Goal: Check status: Check status

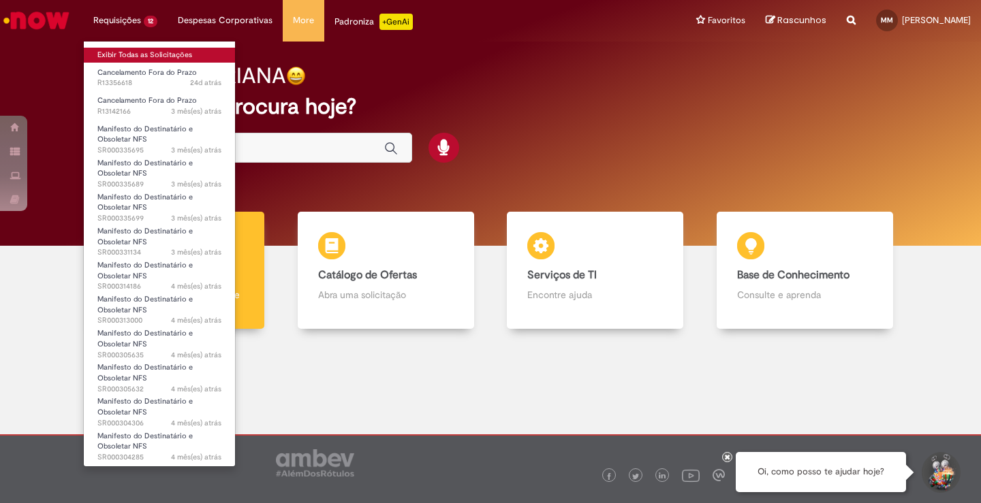
click at [110, 54] on link "Exibir Todas as Solicitações" at bounding box center [159, 55] width 151 height 15
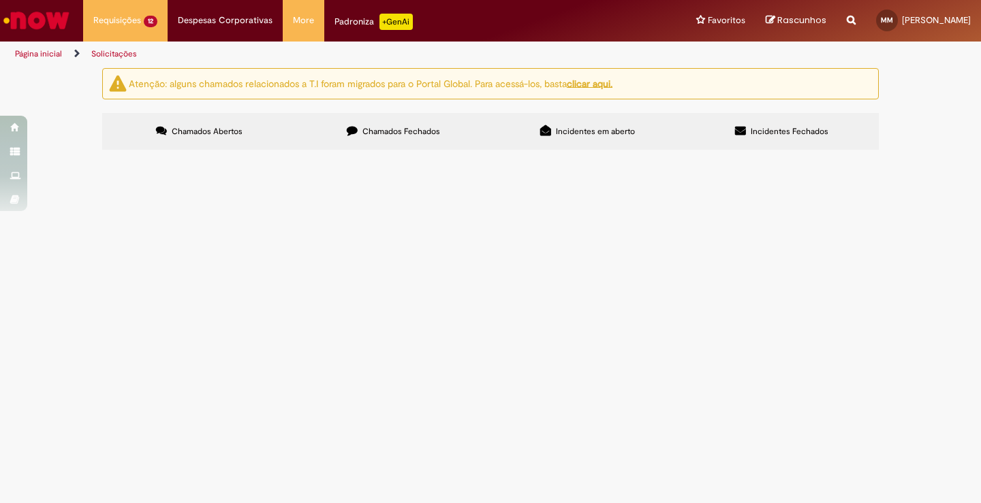
click at [57, 154] on div "Atenção: alguns chamados relacionados a T.I foram migrados para o Portal Global…" at bounding box center [490, 111] width 981 height 86
click at [87, 154] on div "Atenção: alguns chamados relacionados a T.I foram migrados para o Portal Global…" at bounding box center [490, 111] width 981 height 86
click at [928, 154] on div "Atenção: alguns chamados relacionados a T.I foram migrados para o Portal Global…" at bounding box center [490, 111] width 981 height 86
click at [80, 154] on div "Atenção: alguns chamados relacionados a T.I foram migrados para o Portal Global…" at bounding box center [490, 111] width 981 height 86
click at [392, 129] on span "Chamados Fechados" at bounding box center [401, 131] width 78 height 11
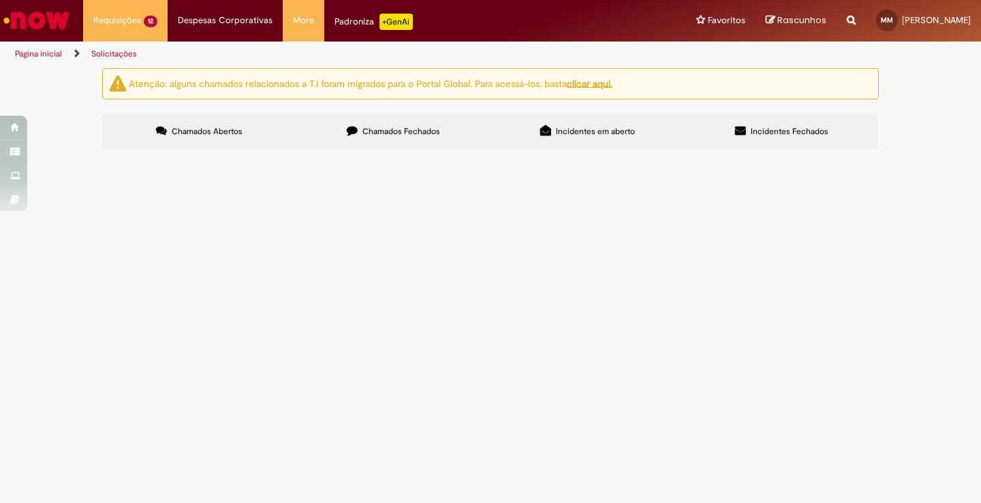
click at [910, 154] on div "Atenção: alguns chamados relacionados a T.I foram migrados para o Portal Global…" at bounding box center [490, 111] width 981 height 86
click at [0, 0] on input "Pesquisar" at bounding box center [0, 0] width 0 height 0
type input "*"
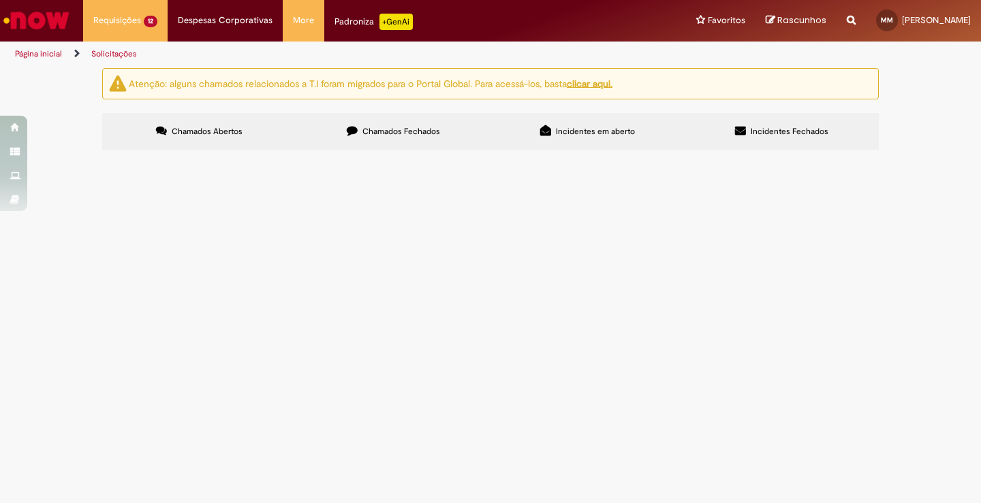
type input "*********"
click at [0, 0] on button "Pesquisar" at bounding box center [0, 0] width 0 height 0
click at [232, 134] on span "Chamados Abertos" at bounding box center [207, 131] width 71 height 11
click at [0, 0] on input "Pesquisar" at bounding box center [0, 0] width 0 height 0
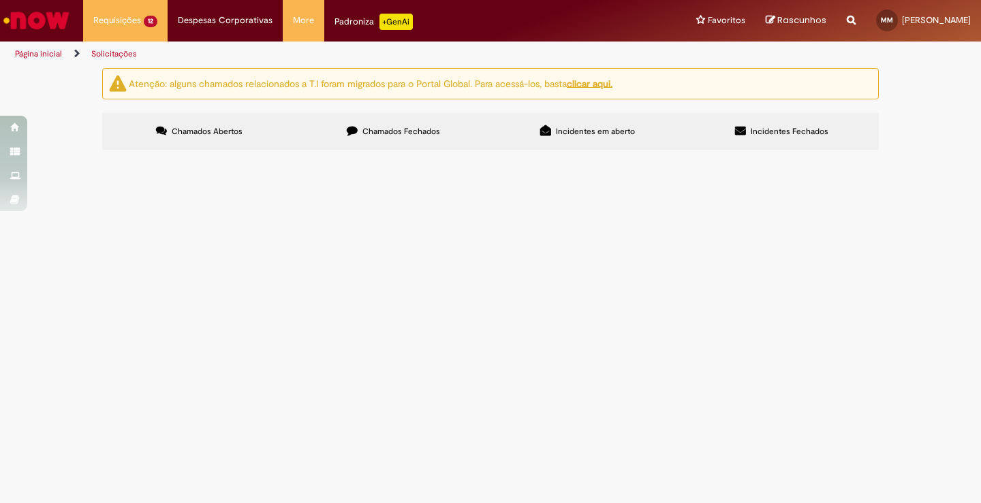
type input "******"
click at [0, 0] on button "Pesquisar" at bounding box center [0, 0] width 0 height 0
click at [389, 130] on span "Chamados Fechados" at bounding box center [401, 131] width 78 height 11
click at [416, 124] on label "Chamados Fechados" at bounding box center [393, 131] width 194 height 37
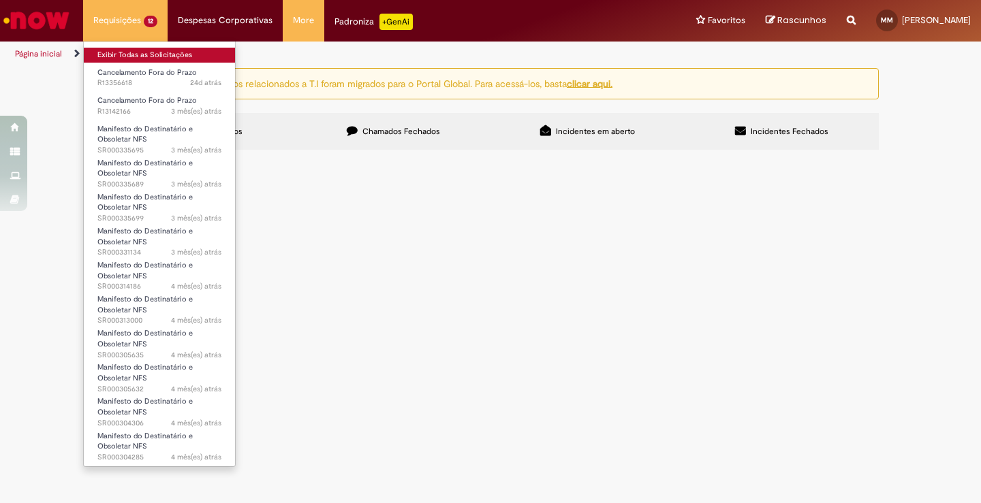
click at [119, 53] on link "Exibir Todas as Solicitações" at bounding box center [159, 55] width 151 height 15
click at [115, 54] on link "Exibir Todas as Solicitações" at bounding box center [159, 55] width 151 height 15
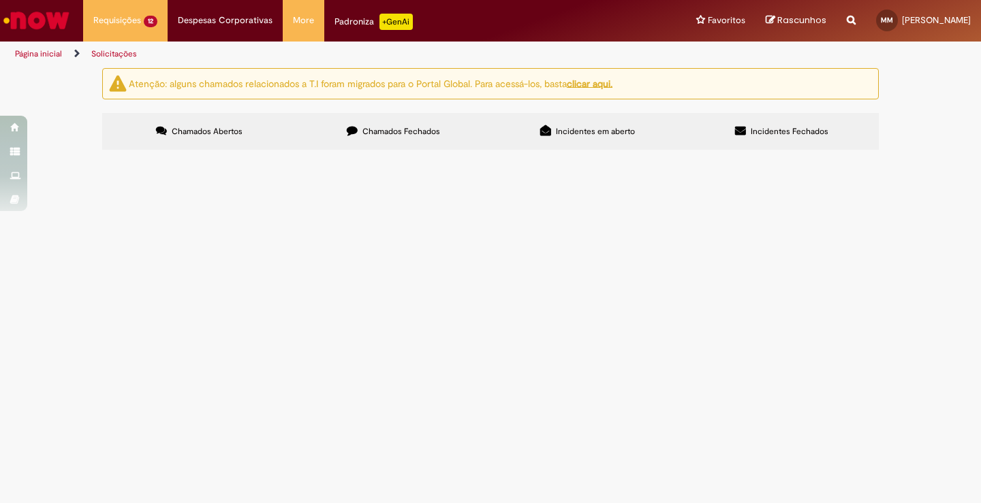
click at [243, 364] on main "Solicitações Atenção: alguns chamados relacionados a T.I foram migrados para o …" at bounding box center [490, 285] width 981 height 436
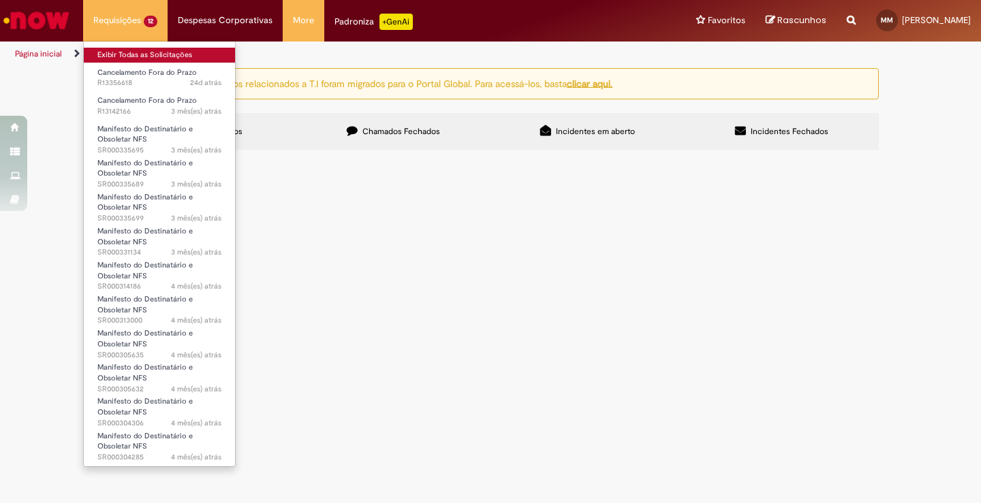
click at [125, 56] on link "Exibir Todas as Solicitações" at bounding box center [159, 55] width 151 height 15
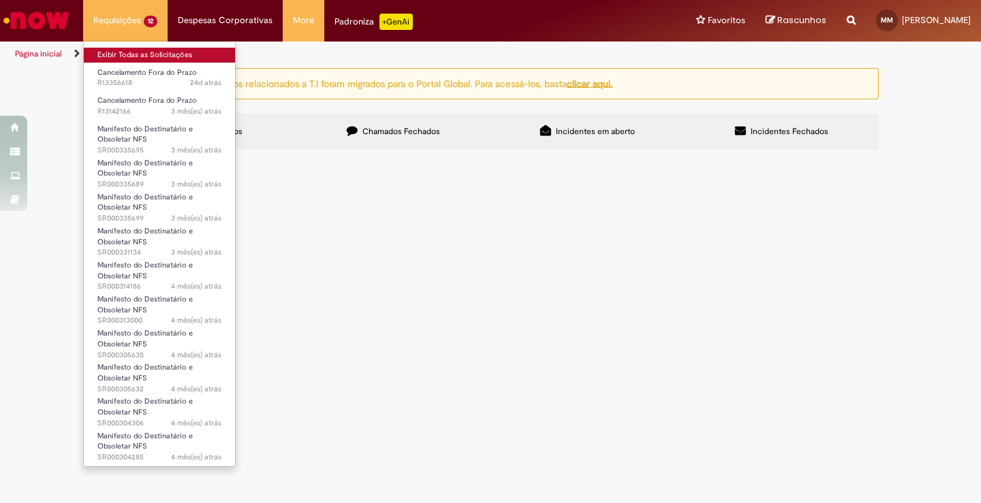
click at [125, 56] on link "Exibir Todas as Solicitações" at bounding box center [159, 55] width 151 height 15
click at [120, 52] on link "Exibir Todas as Solicitações" at bounding box center [159, 55] width 151 height 15
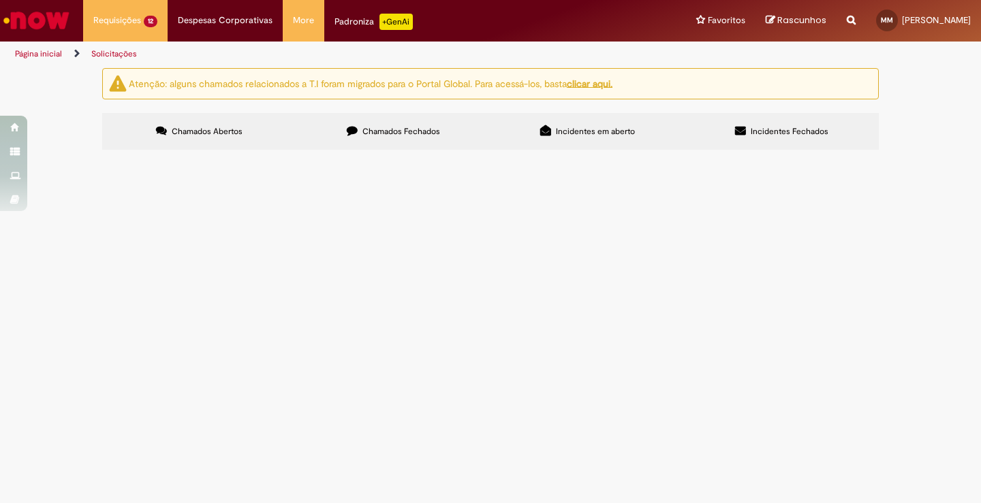
drag, startPoint x: 493, startPoint y: 362, endPoint x: 668, endPoint y: 281, distance: 192.6
click at [493, 362] on main "Solicitações Atenção: alguns chamados relacionados a T.I foram migrados para o …" at bounding box center [490, 285] width 981 height 436
click at [202, 120] on label "Chamados Abertos" at bounding box center [199, 131] width 194 height 37
click at [875, 406] on main "Solicitações Atenção: alguns chamados relacionados a T.I foram migrados para o …" at bounding box center [490, 285] width 981 height 436
drag, startPoint x: 917, startPoint y: 358, endPoint x: 797, endPoint y: 306, distance: 130.9
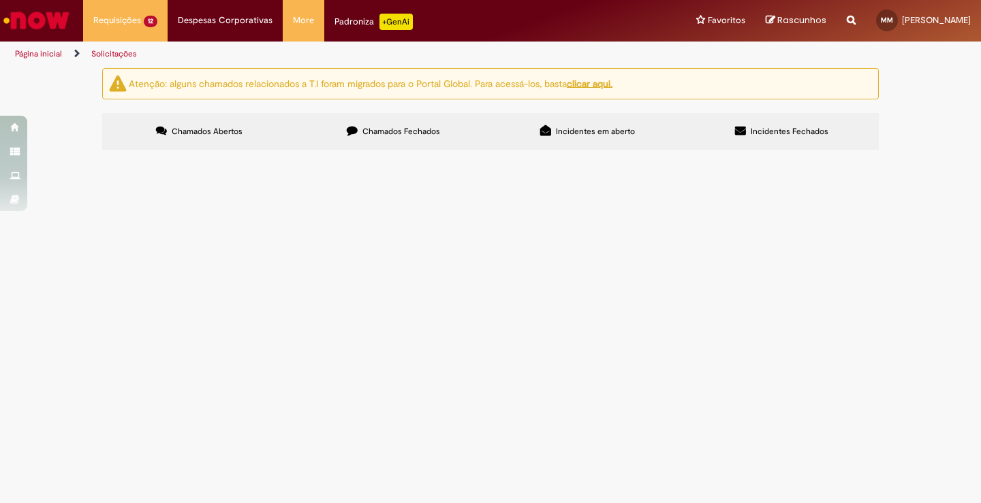
click at [918, 154] on div "Atenção: alguns chamados relacionados a T.I foram migrados para o Portal Global…" at bounding box center [490, 111] width 981 height 86
click at [0, 0] on input "Pesquisar" at bounding box center [0, 0] width 0 height 0
type input "******"
click at [0, 0] on button "Pesquisar" at bounding box center [0, 0] width 0 height 0
click at [0, 0] on input "Pesquisar" at bounding box center [0, 0] width 0 height 0
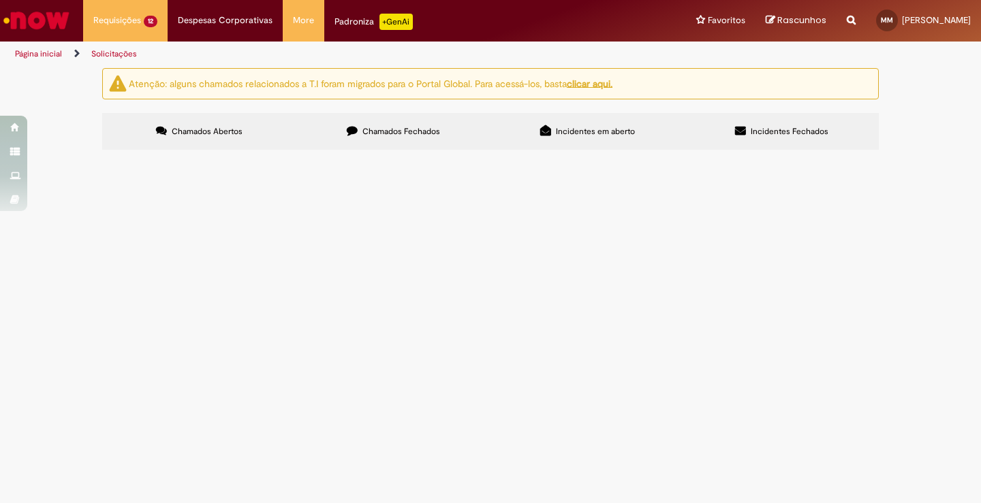
click at [0, 0] on input "Pesquisar" at bounding box center [0, 0] width 0 height 0
type input "******"
click at [0, 0] on button "Pesquisar" at bounding box center [0, 0] width 0 height 0
click at [0, 0] on link at bounding box center [0, 0] width 0 height 0
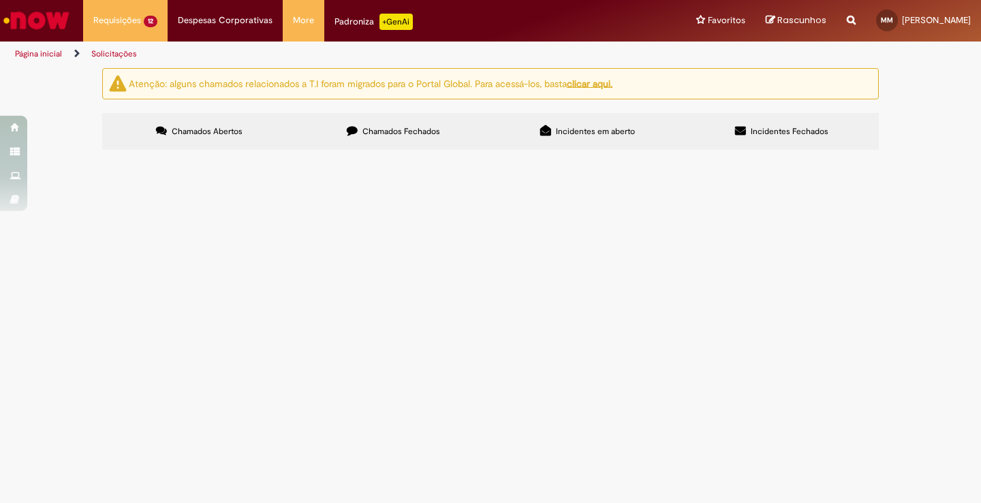
click at [0, 0] on link at bounding box center [0, 0] width 0 height 0
click at [0, 0] on icon at bounding box center [0, 0] width 0 height 0
click at [0, 0] on div at bounding box center [0, 0] width 0 height 0
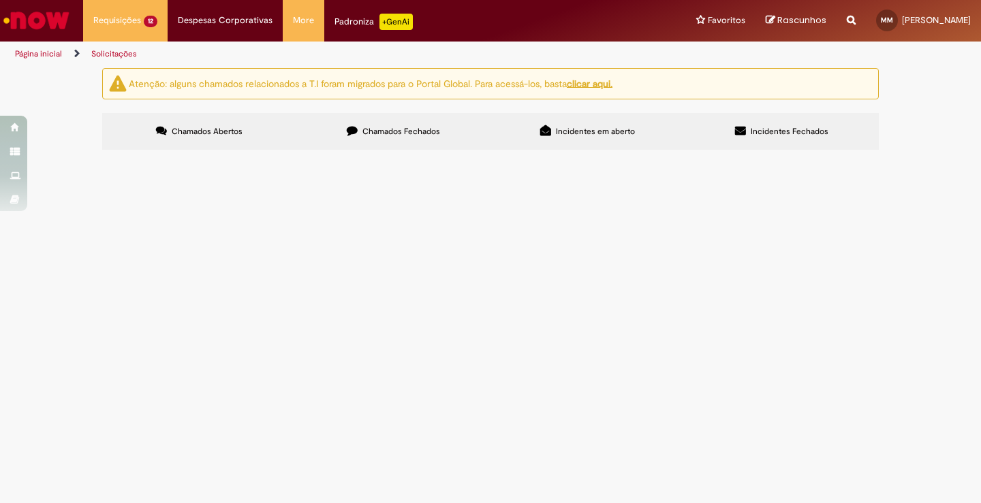
click at [0, 0] on div at bounding box center [0, 0] width 0 height 0
click at [0, 0] on input "Pesquisar" at bounding box center [0, 0] width 0 height 0
type input "******"
click at [0, 0] on button "Pesquisar" at bounding box center [0, 0] width 0 height 0
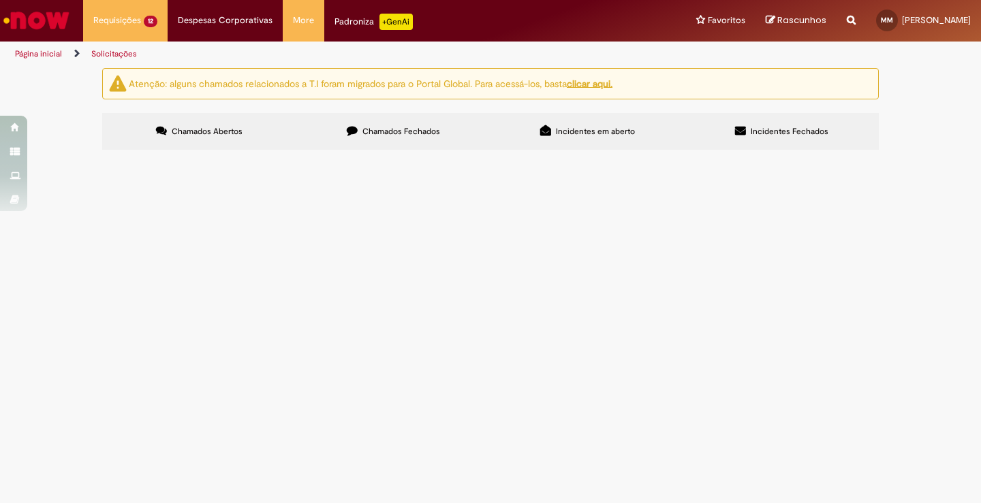
click at [0, 0] on input "Pesquisar" at bounding box center [0, 0] width 0 height 0
click at [574, 411] on main "Solicitações Atenção: alguns chamados relacionados a T.I foram migrados para o …" at bounding box center [490, 285] width 981 height 436
click at [0, 0] on input "Pesquisar" at bounding box center [0, 0] width 0 height 0
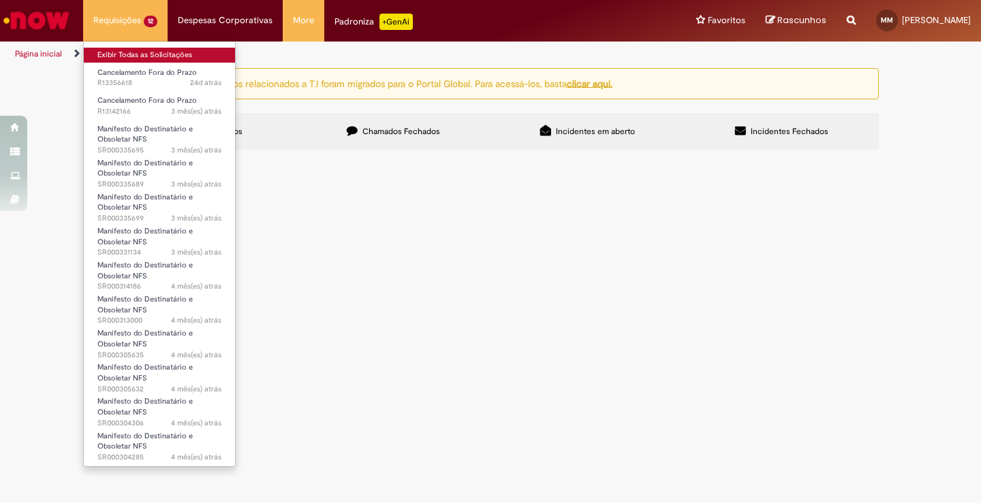
click at [134, 52] on link "Exibir Todas as Solicitações" at bounding box center [159, 55] width 151 height 15
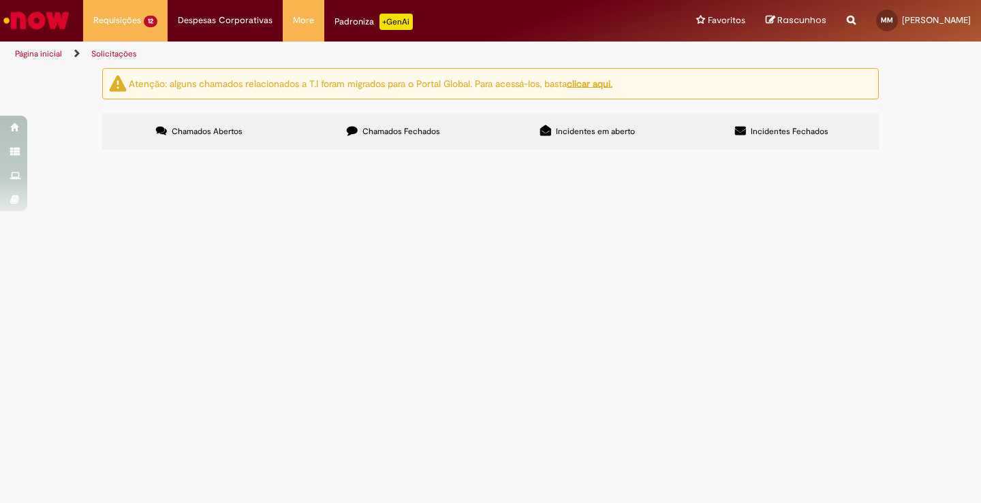
click at [0, 0] on div at bounding box center [0, 0] width 0 height 0
click at [0, 0] on div "Não há registros em Item solicitado usando este filtro" at bounding box center [0, 0] width 0 height 0
click at [257, 410] on main "Solicitações Atenção: alguns chamados relacionados a T.I foram migrados para o …" at bounding box center [490, 285] width 981 height 436
click at [392, 408] on main "Solicitações Atenção: alguns chamados relacionados a T.I foram migrados para o …" at bounding box center [490, 285] width 981 height 436
click at [0, 0] on span "usando este filtro" at bounding box center [0, 0] width 0 height 0
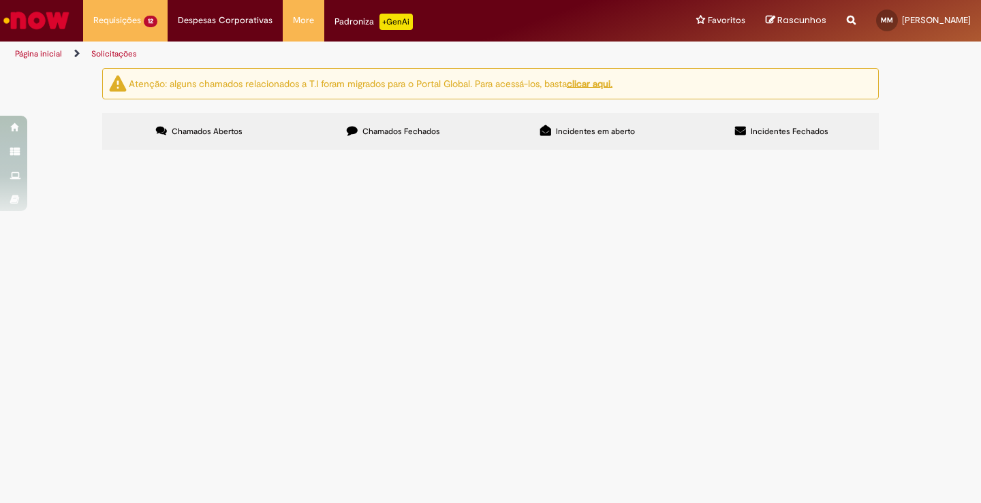
click at [0, 0] on button at bounding box center [0, 0] width 0 height 0
click at [890, 154] on div "Atenção: alguns chamados relacionados a T.I foram migrados para o Portal Global…" at bounding box center [490, 111] width 981 height 86
click at [399, 134] on span "Chamados Fechados" at bounding box center [401, 131] width 78 height 11
click at [212, 129] on span "Chamados Abertos" at bounding box center [207, 131] width 71 height 11
click at [189, 133] on span "Chamados Abertos" at bounding box center [207, 131] width 71 height 11
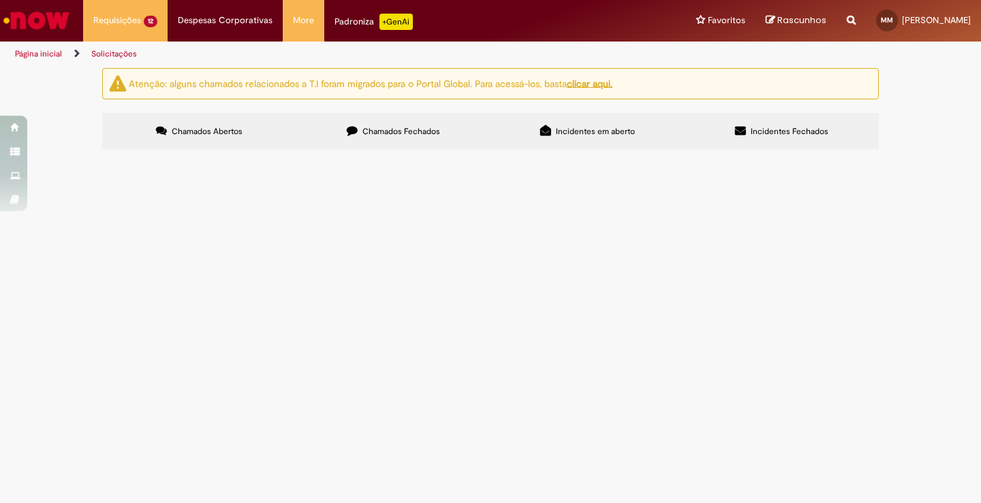
click at [0, 0] on link at bounding box center [0, 0] width 0 height 0
click at [0, 0] on icon at bounding box center [0, 0] width 0 height 0
click at [0, 0] on div at bounding box center [0, 0] width 0 height 0
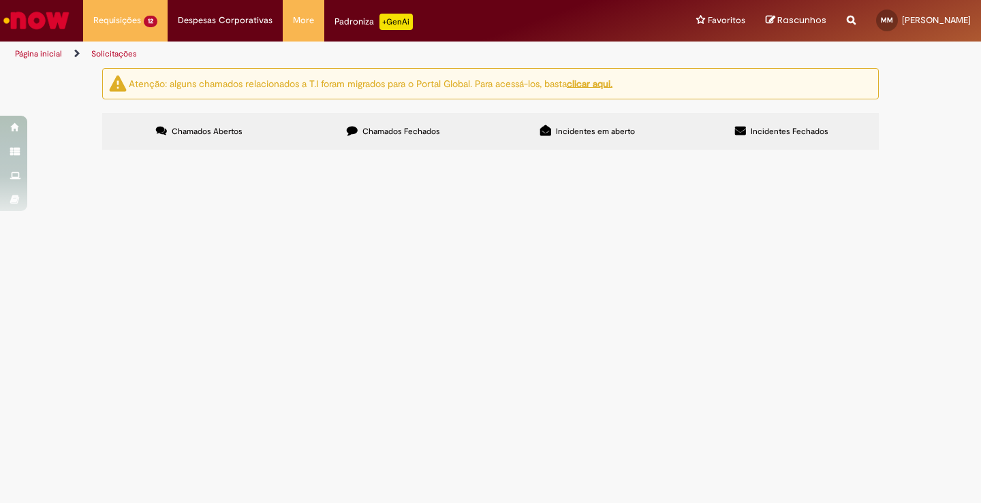
click at [0, 0] on div at bounding box center [0, 0] width 0 height 0
click at [369, 131] on span "Chamados Fechados" at bounding box center [401, 131] width 78 height 11
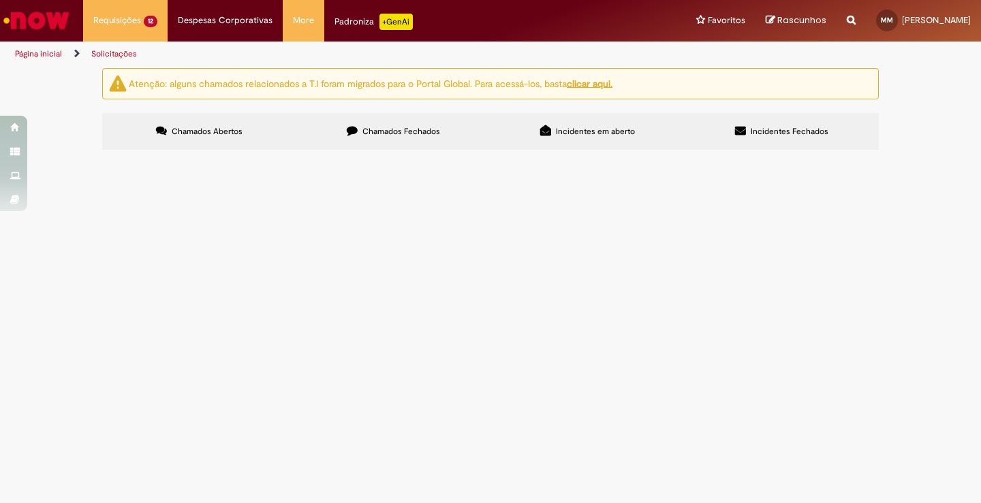
click at [228, 127] on span "Chamados Abertos" at bounding box center [207, 131] width 71 height 11
click at [604, 84] on u "clicar aqui." at bounding box center [590, 83] width 46 height 12
